Goal: Task Accomplishment & Management: Manage account settings

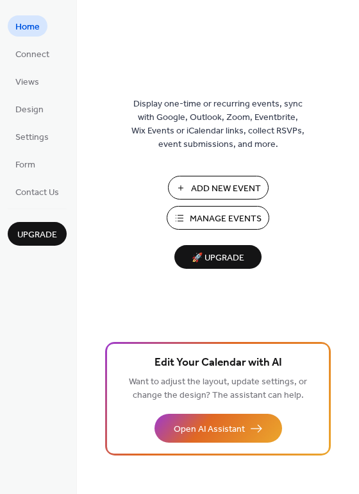
click at [237, 214] on span "Manage Events" at bounding box center [226, 218] width 72 height 13
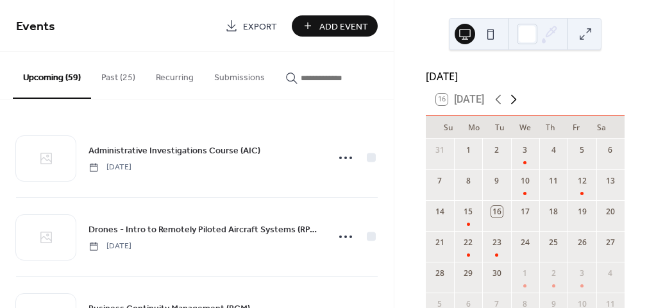
click at [517, 105] on icon at bounding box center [514, 100] width 6 height 10
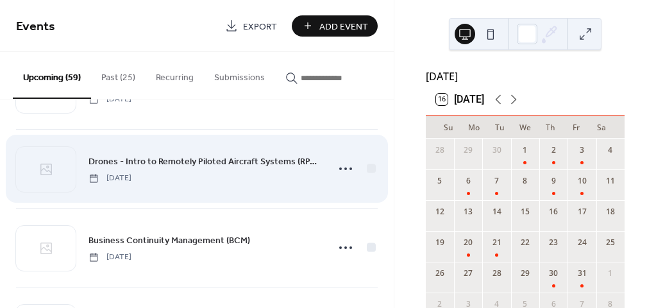
scroll to position [128, 0]
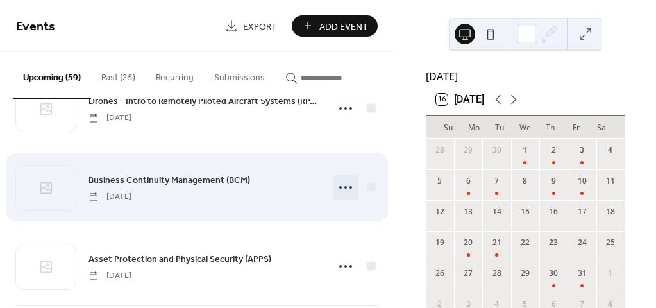
click at [342, 189] on icon at bounding box center [346, 187] width 21 height 21
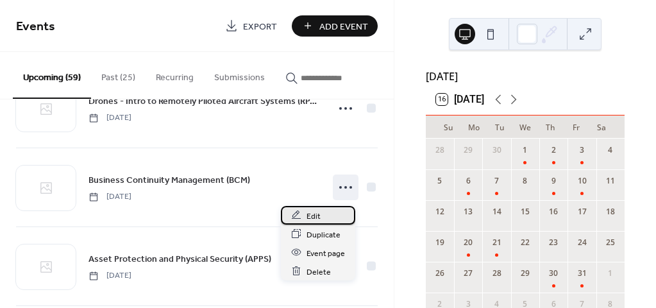
click at [318, 218] on span "Edit" at bounding box center [314, 215] width 14 height 13
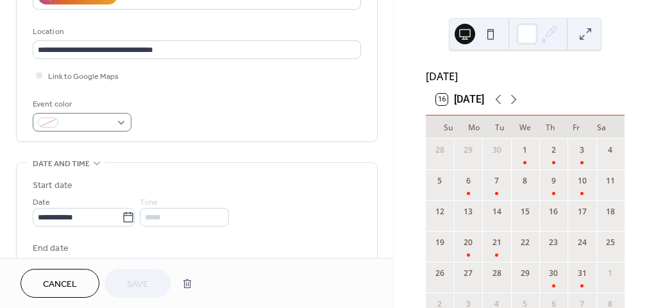
scroll to position [257, 0]
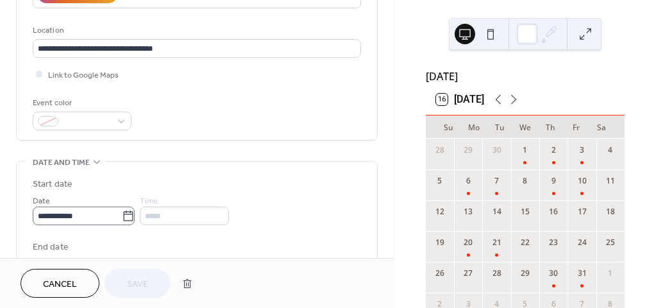
click at [135, 212] on icon at bounding box center [128, 216] width 13 height 13
click at [122, 212] on input "**********" at bounding box center [77, 216] width 89 height 19
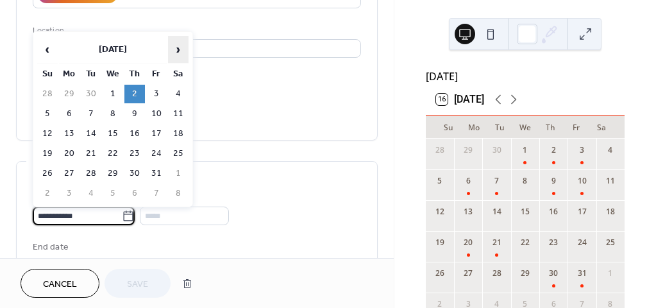
click at [179, 53] on span "›" at bounding box center [178, 50] width 19 height 26
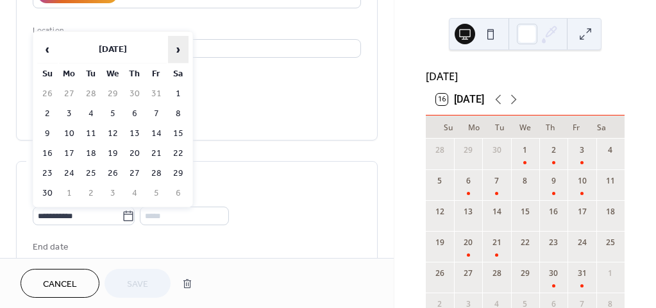
click at [179, 53] on span "›" at bounding box center [178, 50] width 19 height 26
click at [135, 112] on td "11" at bounding box center [134, 114] width 21 height 19
type input "**********"
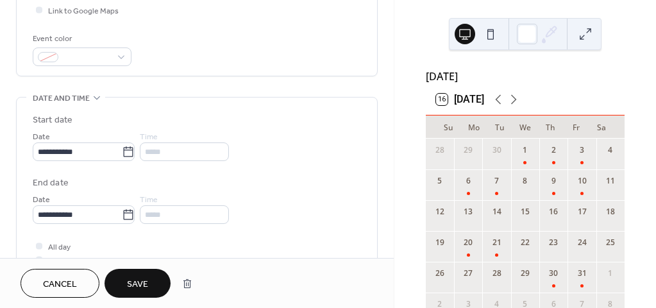
scroll to position [385, 0]
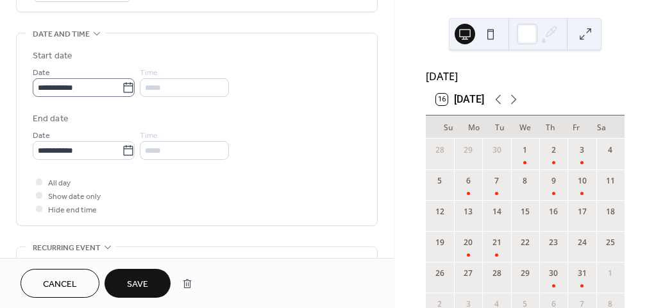
click at [135, 87] on icon at bounding box center [128, 87] width 13 height 13
click at [122, 87] on input "**********" at bounding box center [77, 87] width 89 height 19
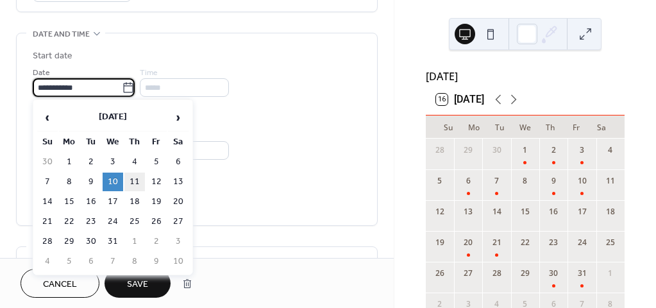
click at [141, 180] on td "11" at bounding box center [134, 182] width 21 height 19
type input "**********"
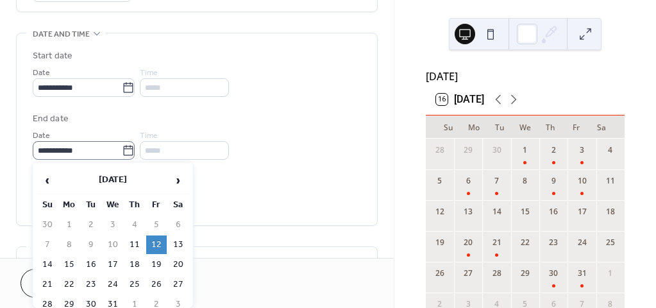
click at [130, 152] on icon at bounding box center [128, 150] width 13 height 13
click at [122, 152] on input "**********" at bounding box center [77, 150] width 89 height 19
click at [157, 241] on td "12" at bounding box center [156, 244] width 21 height 19
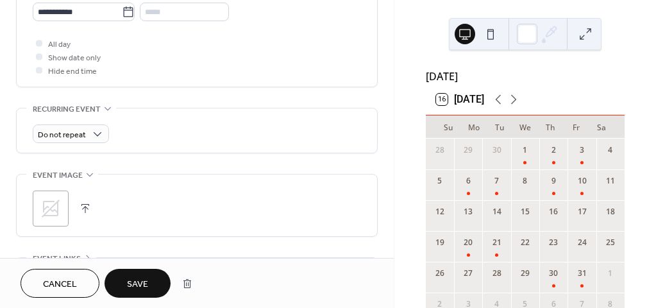
scroll to position [577, 0]
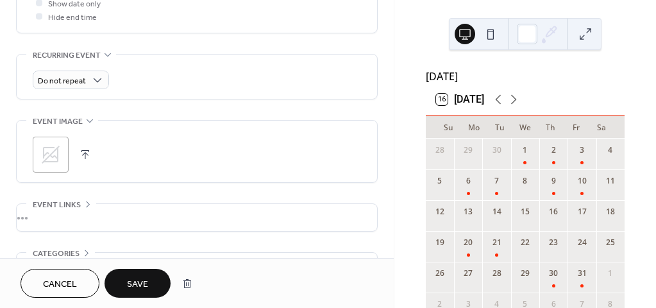
click at [147, 279] on span "Save" at bounding box center [137, 284] width 21 height 13
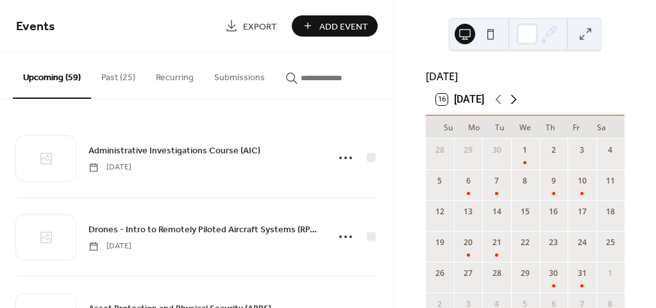
click at [514, 103] on icon at bounding box center [514, 100] width 6 height 10
click at [548, 198] on div "11" at bounding box center [554, 184] width 28 height 31
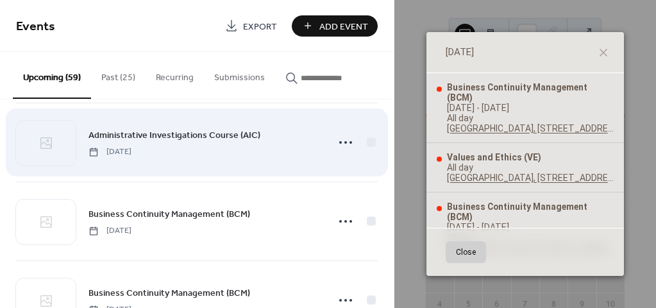
scroll to position [1027, 0]
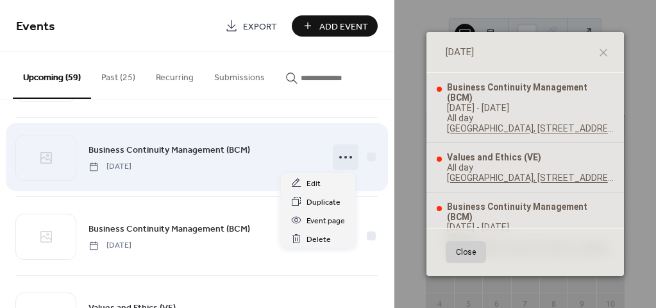
click at [338, 156] on icon at bounding box center [346, 157] width 21 height 21
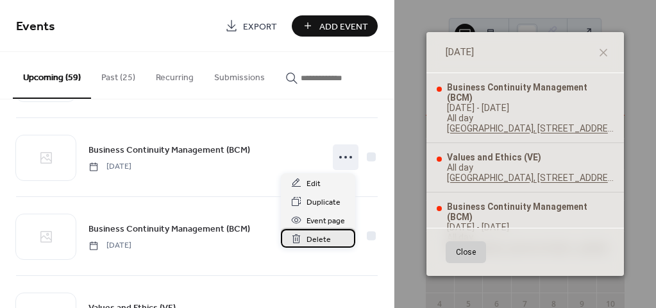
click at [320, 237] on span "Delete" at bounding box center [319, 239] width 24 height 13
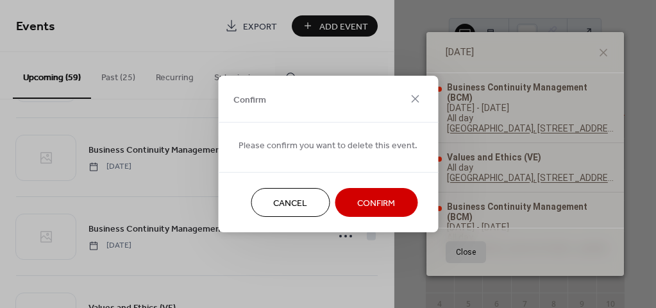
click at [366, 200] on span "Confirm" at bounding box center [376, 203] width 38 height 13
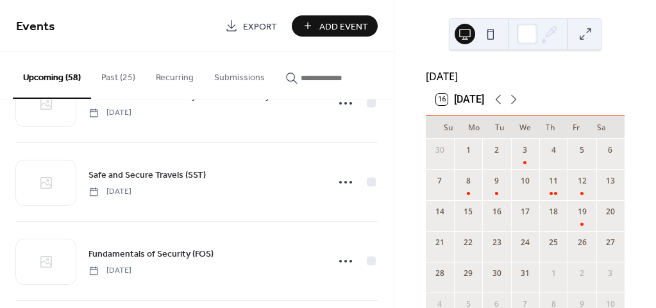
scroll to position [2053, 0]
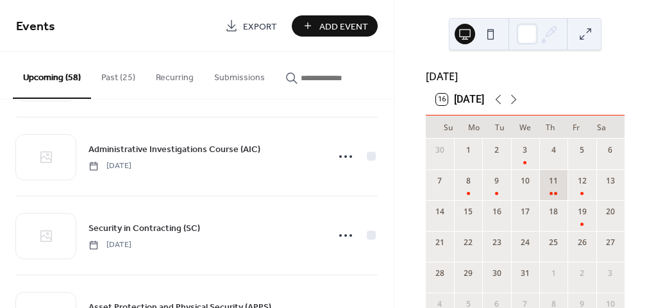
click at [546, 200] on div "11" at bounding box center [554, 184] width 28 height 31
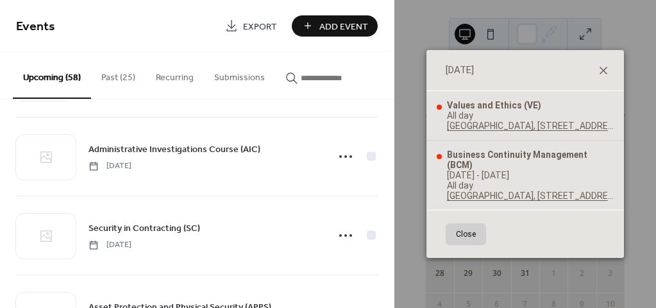
click at [603, 73] on icon at bounding box center [603, 70] width 15 height 15
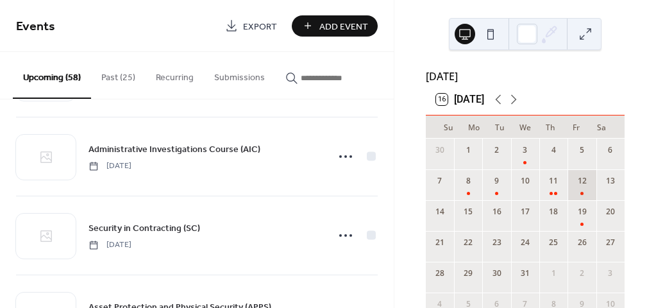
click at [574, 200] on div "12" at bounding box center [582, 184] width 28 height 31
